Goal: Information Seeking & Learning: Learn about a topic

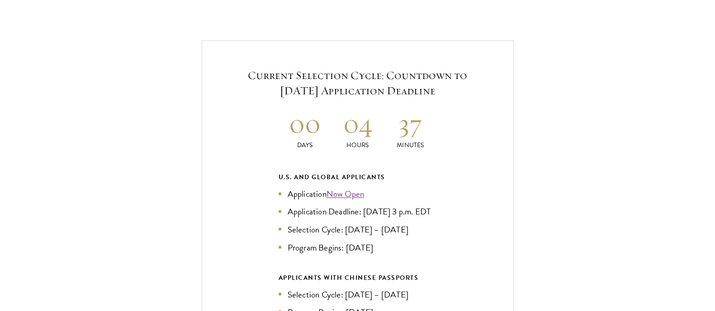
click at [144, 146] on div "Current Selection Cycle: Countdown to [DATE] Application Deadline 00 Days 04 Ho…" at bounding box center [357, 232] width 624 height 385
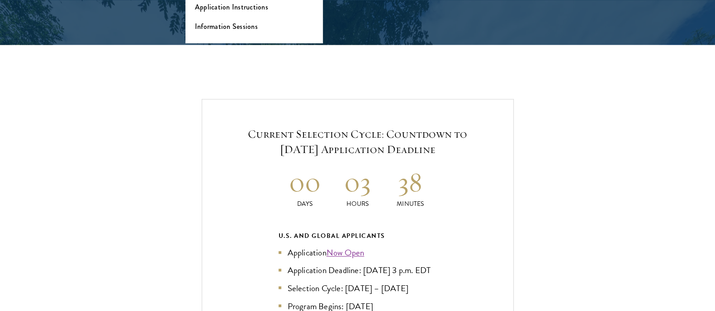
scroll to position [1865, 0]
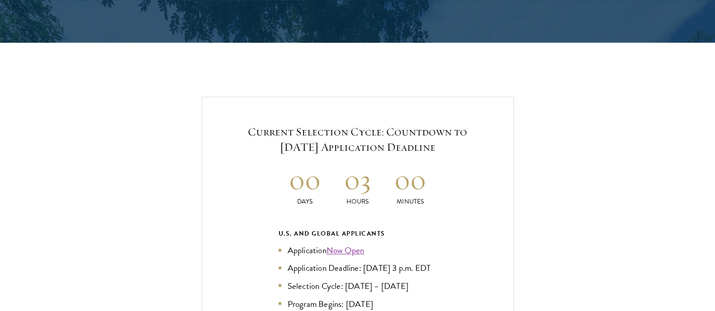
click at [370, 124] on h5 "Current Selection Cycle: Countdown to [DATE] Application Deadline" at bounding box center [357, 139] width 257 height 31
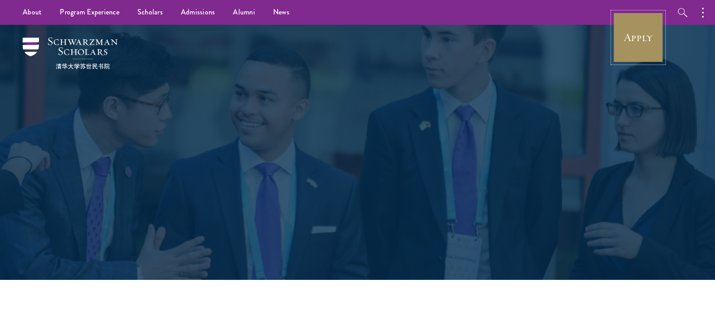
click at [613, 52] on link "Apply" at bounding box center [638, 37] width 51 height 51
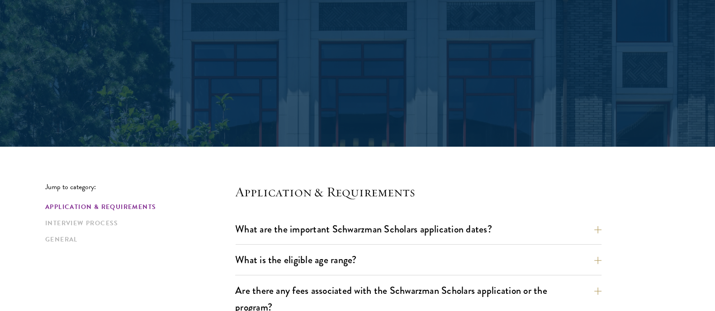
scroll to position [226, 0]
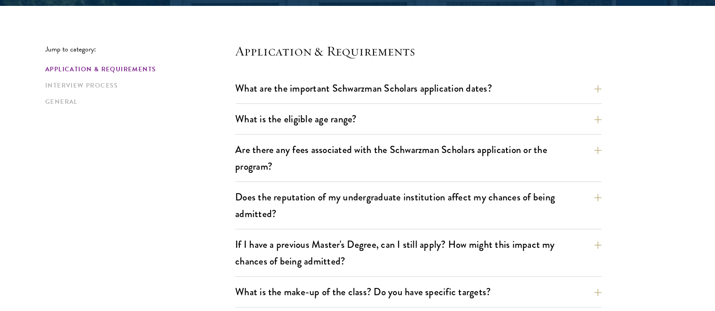
click at [466, 148] on button "Are there any fees associated with the Schwarzman Scholars application or the p…" at bounding box center [425, 158] width 366 height 37
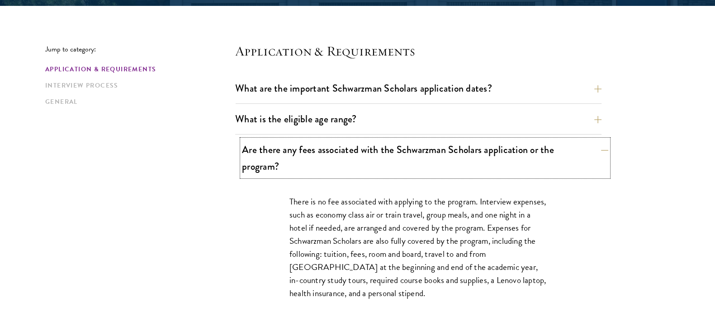
click at [464, 156] on button "Are there any fees associated with the Schwarzman Scholars application or the p…" at bounding box center [425, 158] width 366 height 37
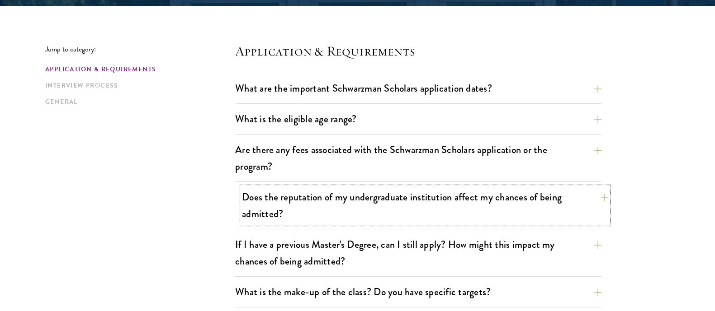
click at [435, 191] on button "Does the reputation of my undergraduate institution affect my chances of being …" at bounding box center [425, 205] width 366 height 37
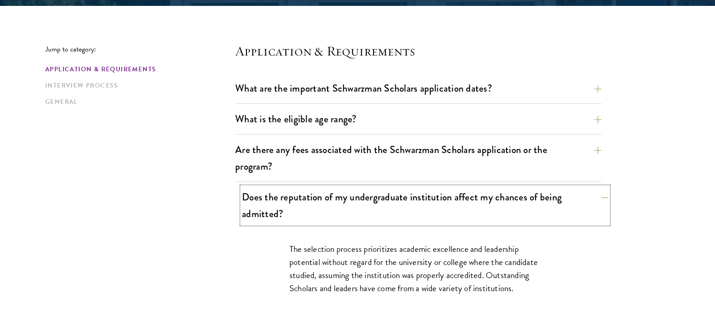
click at [435, 191] on button "Does the reputation of my undergraduate institution affect my chances of being …" at bounding box center [425, 205] width 366 height 37
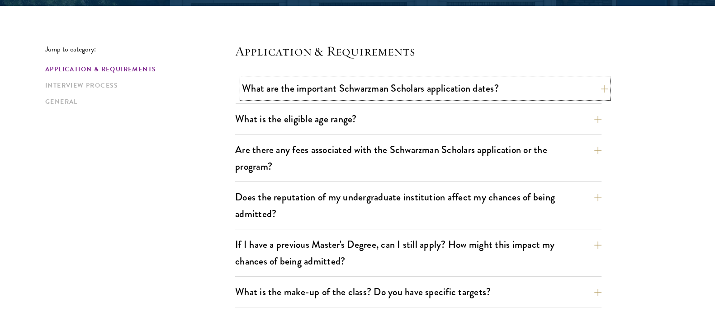
click at [412, 86] on button "What are the important Schwarzman Scholars application dates?" at bounding box center [425, 88] width 366 height 20
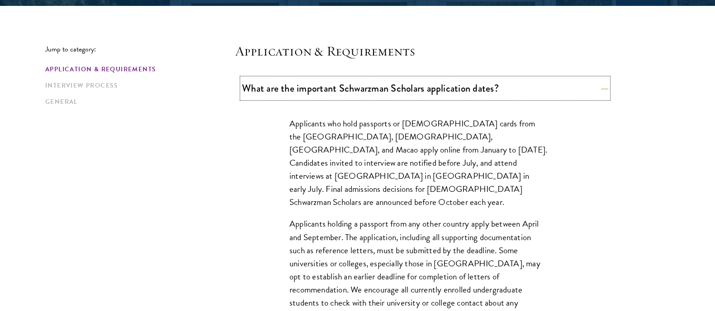
click at [412, 86] on button "What are the important Schwarzman Scholars application dates?" at bounding box center [425, 88] width 366 height 20
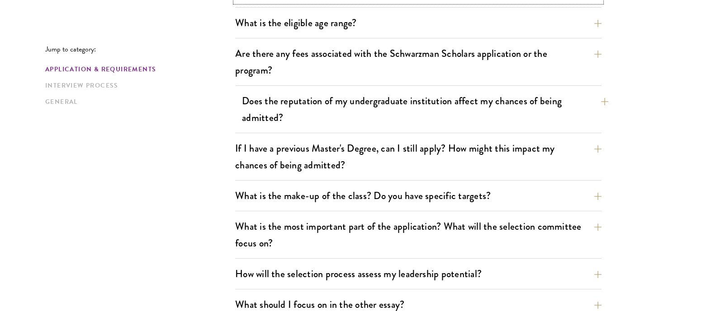
scroll to position [339, 0]
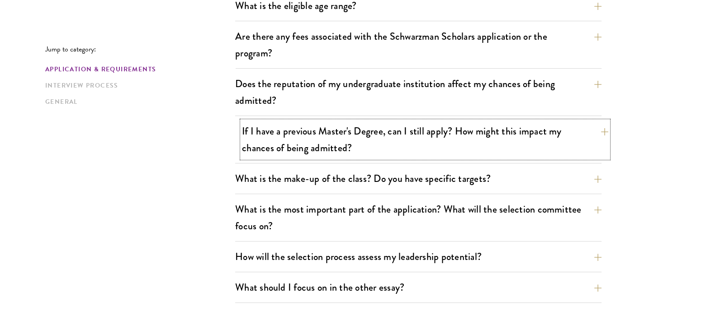
click at [391, 150] on button "If I have a previous Master's Degree, can I still apply? How might this impact …" at bounding box center [425, 139] width 366 height 37
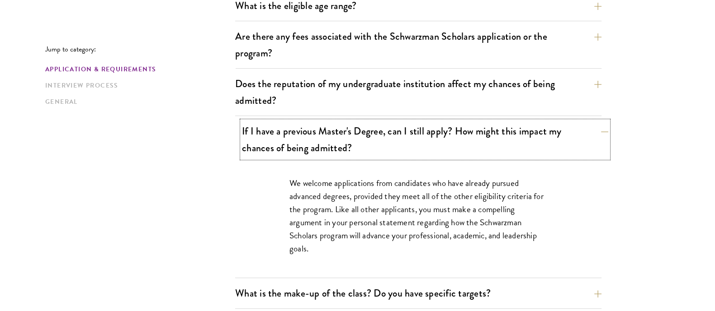
click at [391, 150] on button "If I have a previous Master's Degree, can I still apply? How might this impact …" at bounding box center [425, 139] width 366 height 37
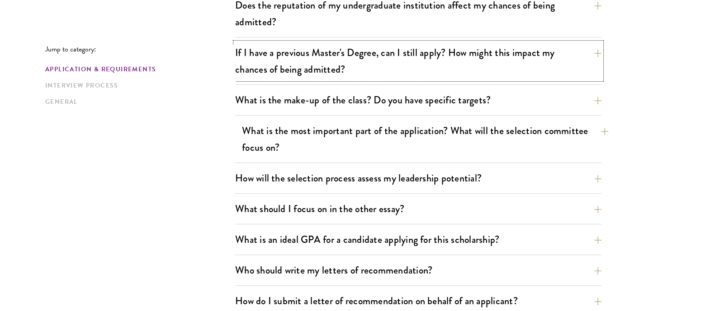
scroll to position [452, 0]
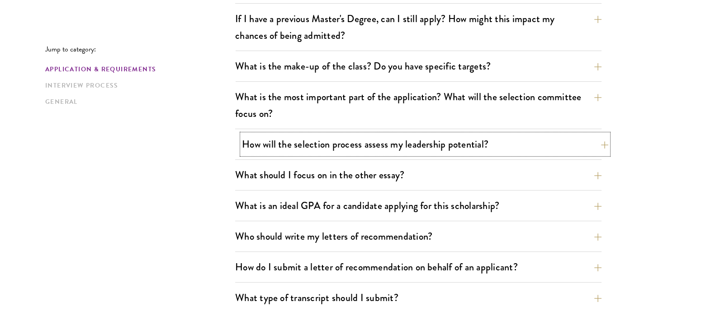
click at [398, 146] on button "How will the selection process assess my leadership potential?" at bounding box center [425, 144] width 366 height 20
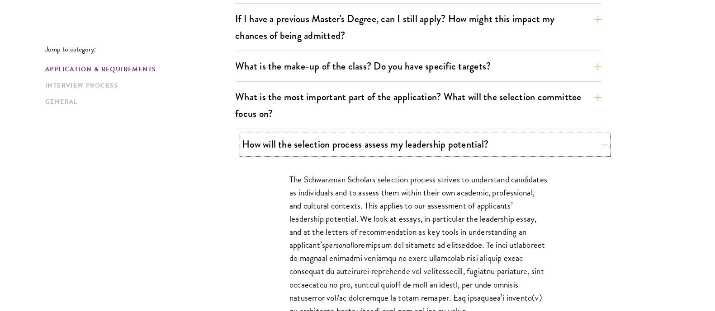
click at [398, 146] on button "How will the selection process assess my leadership potential?" at bounding box center [425, 144] width 366 height 20
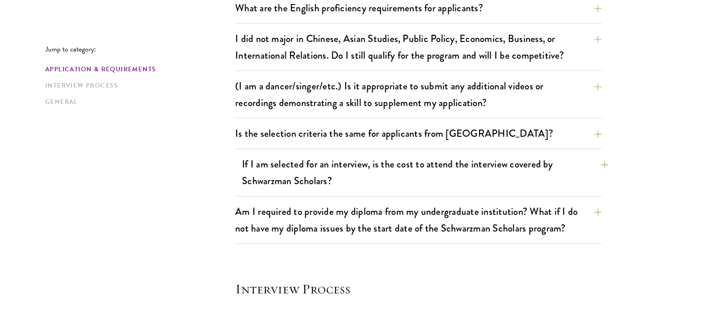
scroll to position [791, 0]
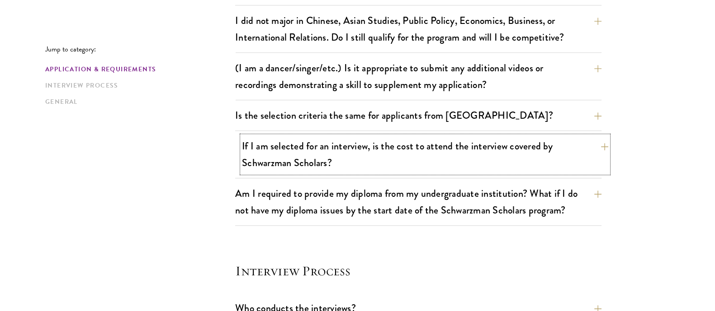
click at [416, 153] on button "If I am selected for an interview, is the cost to attend the interview covered …" at bounding box center [425, 154] width 366 height 37
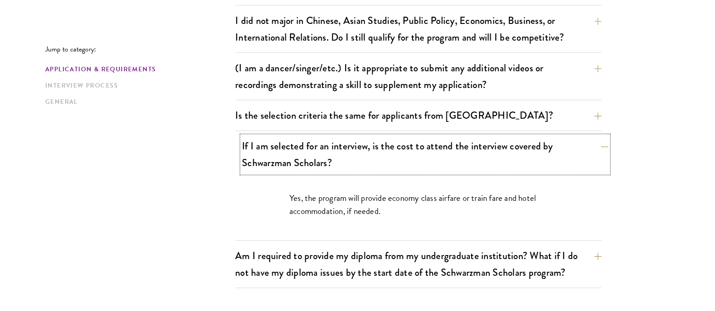
click at [416, 153] on button "If I am selected for an interview, is the cost to attend the interview covered …" at bounding box center [425, 154] width 366 height 37
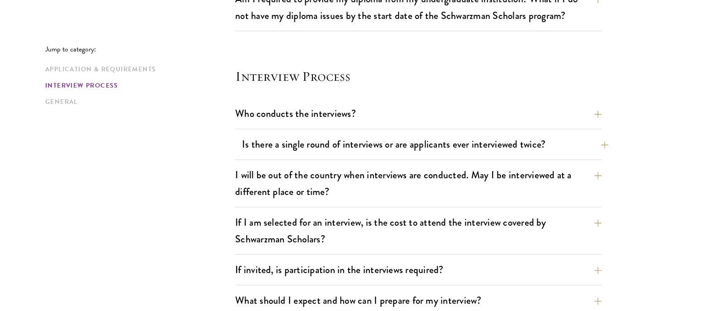
scroll to position [1017, 0]
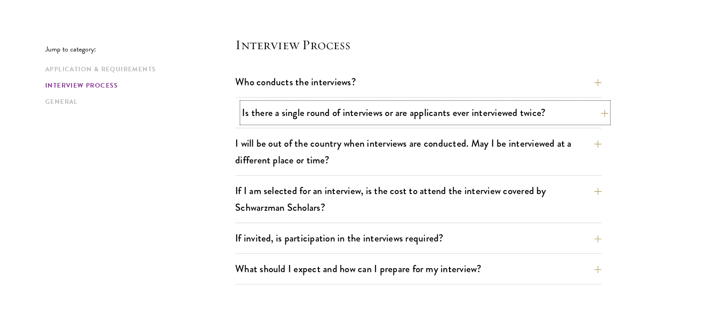
click at [438, 120] on button "Is there a single round of interviews or are applicants ever interviewed twice?" at bounding box center [425, 113] width 366 height 20
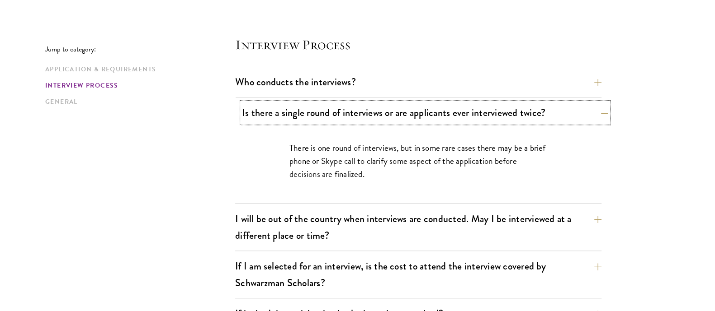
click at [439, 115] on button "Is there a single round of interviews or are applicants ever interviewed twice?" at bounding box center [425, 113] width 366 height 20
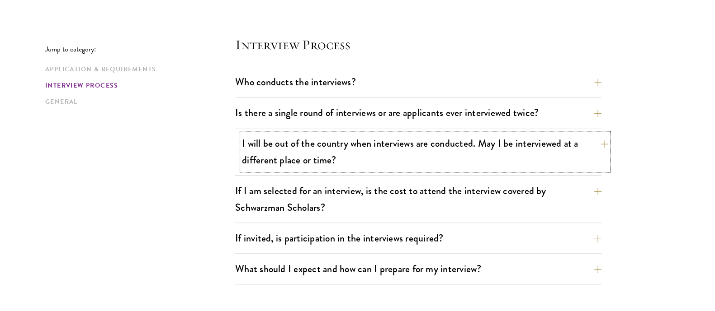
click at [358, 141] on button "I will be out of the country when interviews are conducted. May I be interviewe…" at bounding box center [425, 151] width 366 height 37
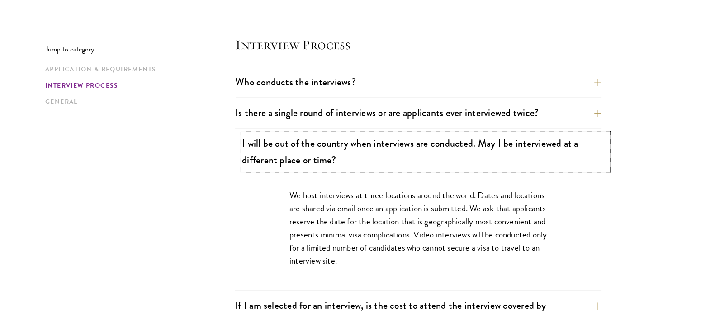
click at [358, 141] on button "I will be out of the country when interviews are conducted. May I be interviewe…" at bounding box center [425, 151] width 366 height 37
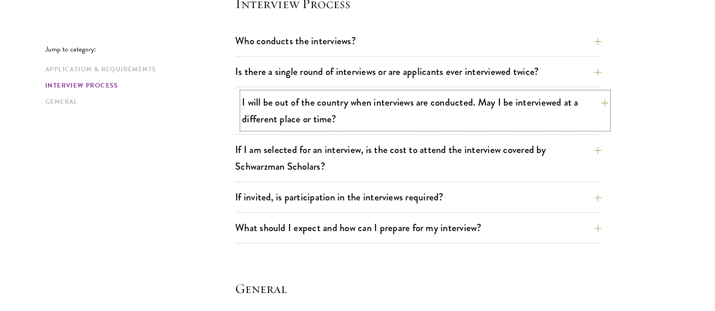
scroll to position [1074, 0]
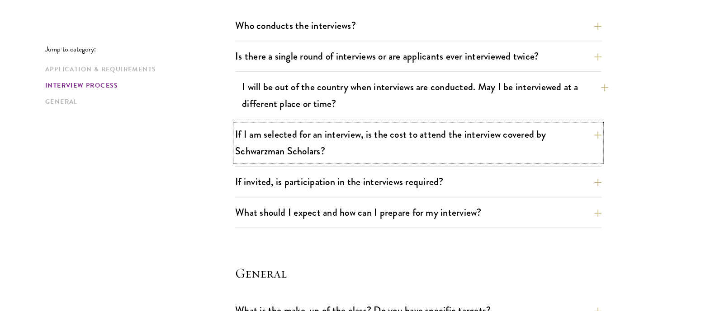
click at [358, 141] on button "If I am selected for an interview, is the cost to attend the interview covered …" at bounding box center [418, 142] width 366 height 37
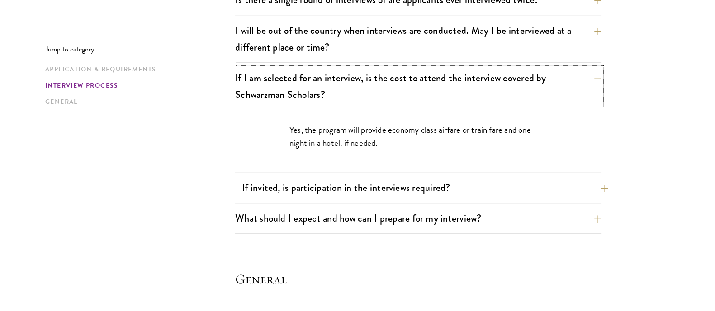
scroll to position [1187, 0]
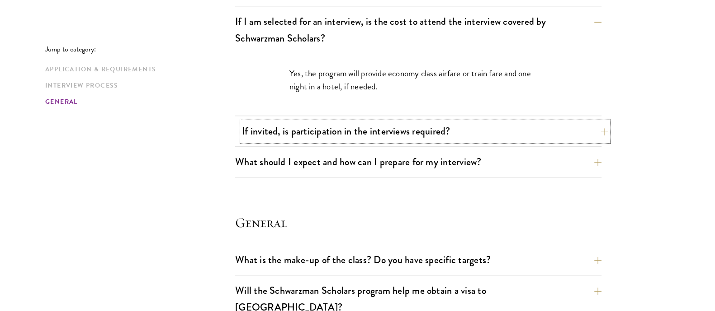
click at [344, 135] on button "If invited, is participation in the interviews required?" at bounding box center [425, 131] width 366 height 20
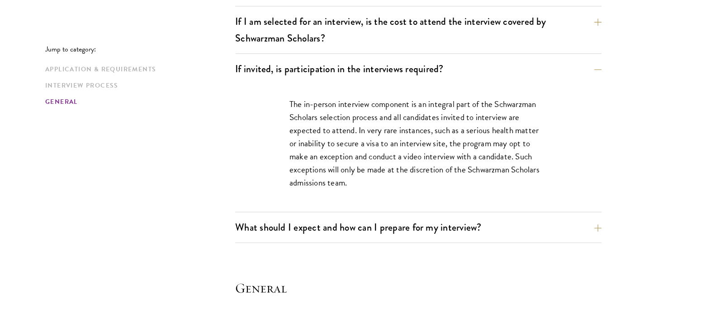
click at [377, 203] on div "The in-person interview component is an integral part of the Schwarzman Scholar…" at bounding box center [418, 148] width 312 height 128
click at [382, 223] on button "What should I expect and how can I prepare for my interview?" at bounding box center [425, 227] width 366 height 20
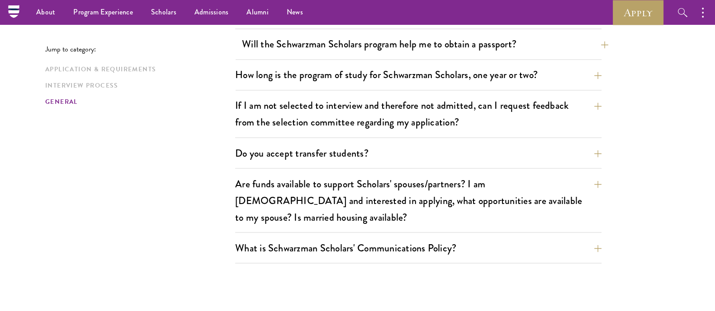
scroll to position [1978, 0]
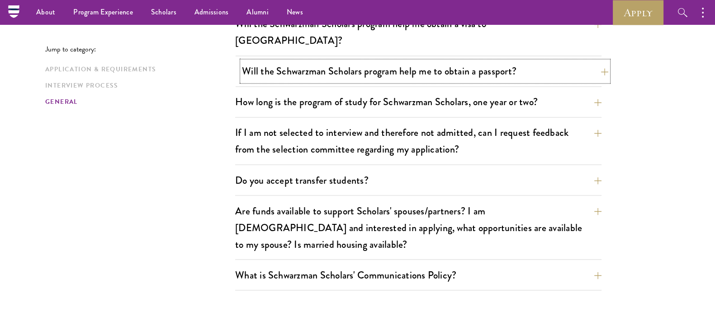
click at [434, 61] on button "Will the Schwarzman Scholars program help me to obtain a passport?" at bounding box center [425, 71] width 366 height 20
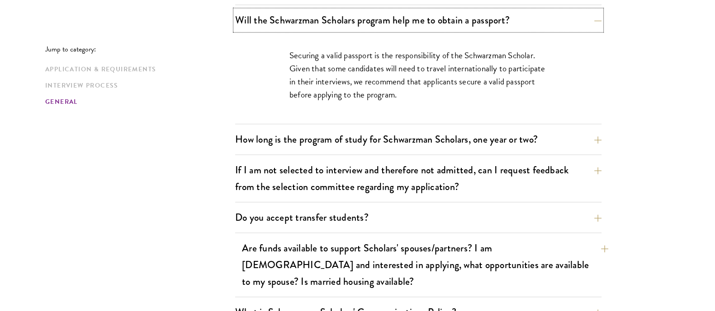
scroll to position [1560, 0]
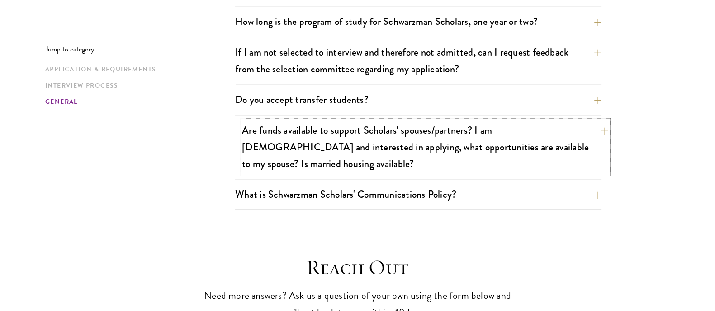
click at [366, 134] on button "Are funds available to support Scholars' spouses/partners? I am married and int…" at bounding box center [425, 147] width 366 height 54
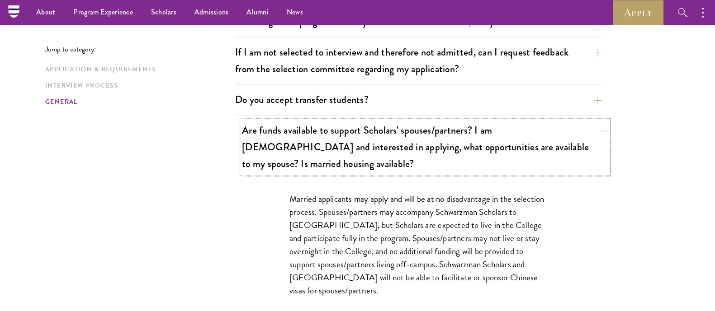
scroll to position [1471, 0]
click at [367, 123] on button "Are funds available to support Scholars' spouses/partners? I am married and int…" at bounding box center [425, 148] width 366 height 54
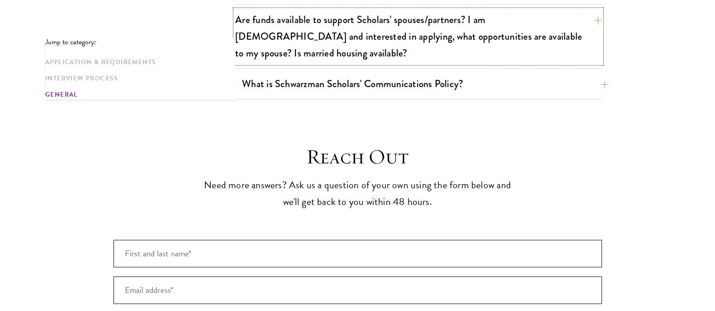
scroll to position [1697, 0]
